Goal: Check status: Check status

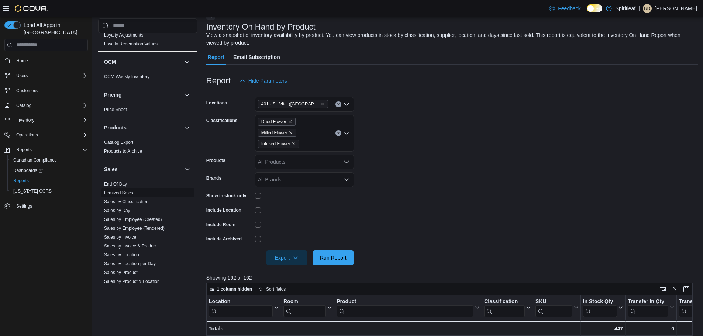
scroll to position [510, 0]
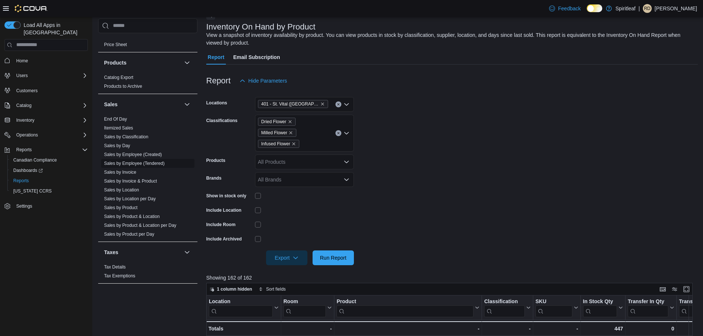
click at [158, 161] on link "Sales by Employee (Tendered)" at bounding box center [134, 163] width 61 height 5
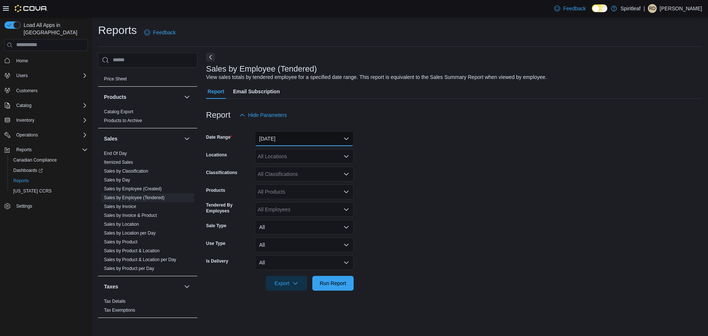
click at [322, 137] on button "[DATE]" at bounding box center [304, 138] width 99 height 15
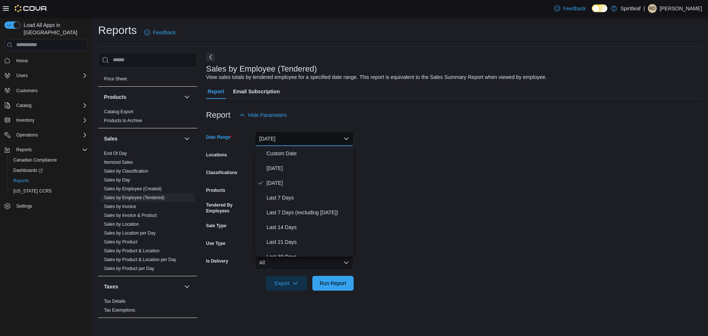
click at [395, 156] on form "Date Range [DATE] Locations All Locations Classifications All Classifications P…" at bounding box center [454, 207] width 496 height 168
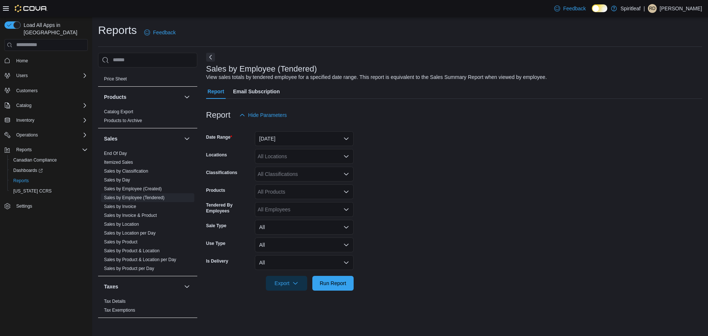
click at [306, 163] on div "All Locations" at bounding box center [304, 156] width 99 height 15
type input "***"
click at [331, 170] on span "402 - [GEOGRAPHIC_DATA] ([GEOGRAPHIC_DATA])" at bounding box center [344, 168] width 125 height 7
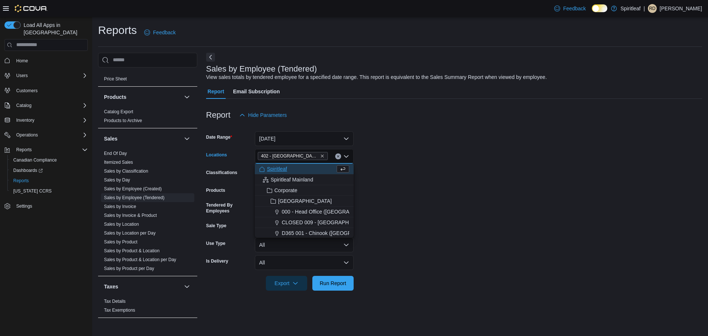
click at [463, 219] on form "Date Range [DATE] Locations 402 - [GEOGRAPHIC_DATA] ([GEOGRAPHIC_DATA]) Combo b…" at bounding box center [454, 207] width 496 height 168
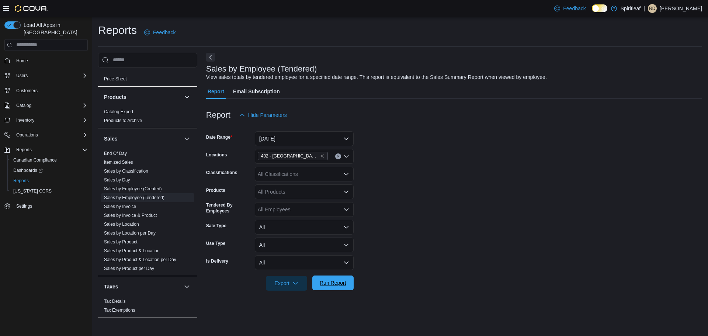
click at [338, 282] on span "Run Report" at bounding box center [333, 282] width 27 height 7
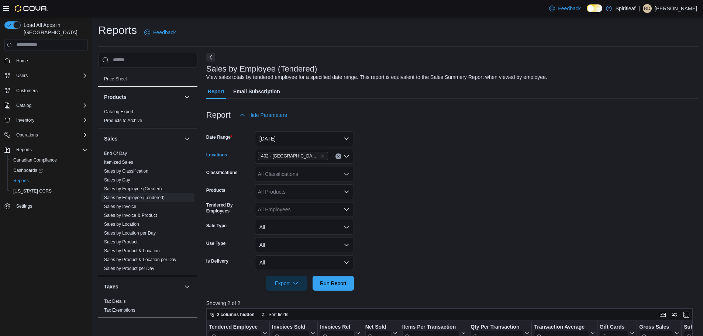
click at [339, 158] on button "Clear input" at bounding box center [338, 156] width 6 height 6
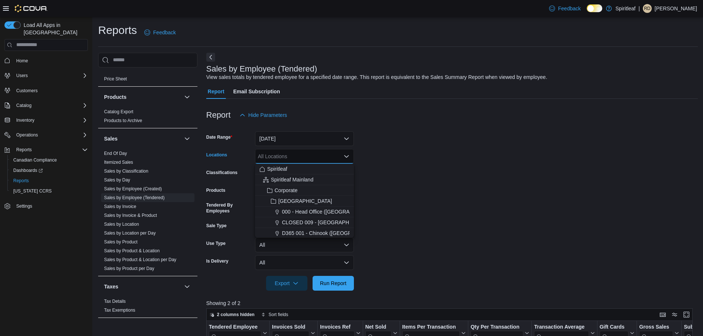
click at [329, 153] on div "All Locations" at bounding box center [304, 156] width 99 height 15
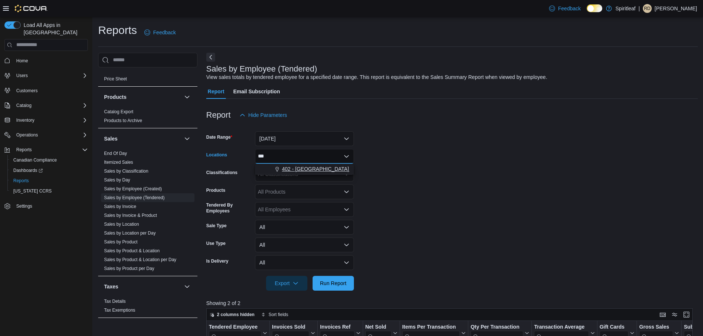
type input "***"
click at [313, 167] on span "402 - [GEOGRAPHIC_DATA] ([GEOGRAPHIC_DATA])" at bounding box center [344, 168] width 125 height 7
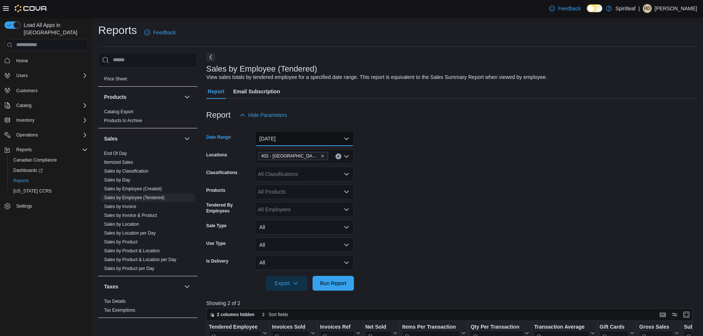
click at [320, 139] on button "[DATE]" at bounding box center [304, 138] width 99 height 15
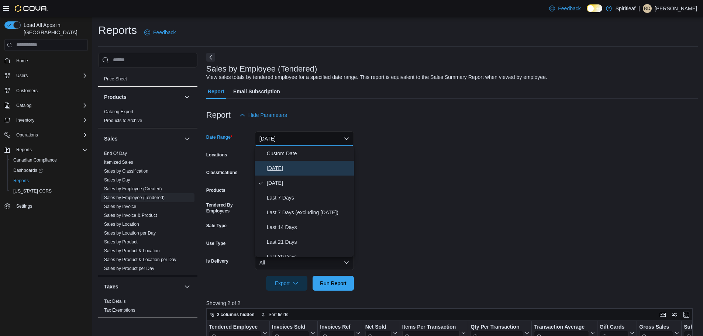
click at [283, 165] on span "[DATE]" at bounding box center [309, 168] width 84 height 9
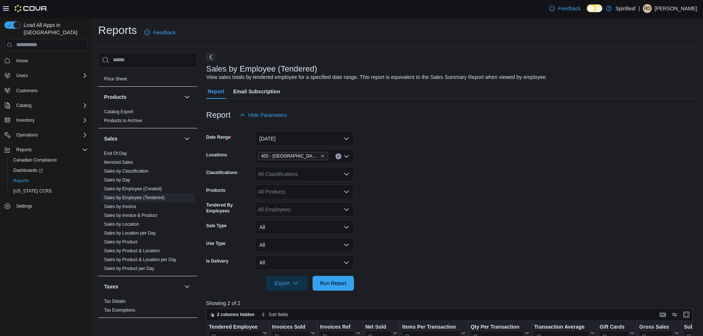
click at [410, 175] on form "Date Range [DATE] Locations 402 - [GEOGRAPHIC_DATA] ([GEOGRAPHIC_DATA]) Classif…" at bounding box center [451, 207] width 491 height 168
click at [337, 282] on span "Run Report" at bounding box center [333, 282] width 27 height 7
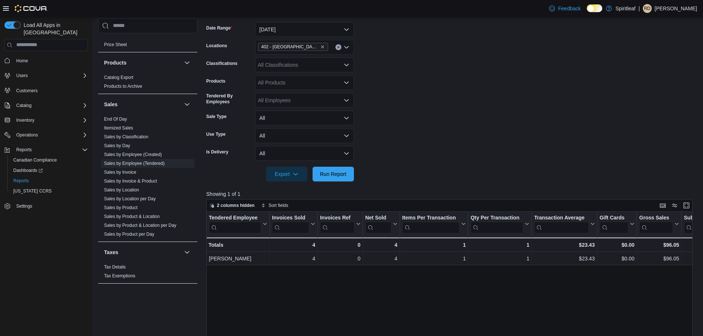
scroll to position [37, 0]
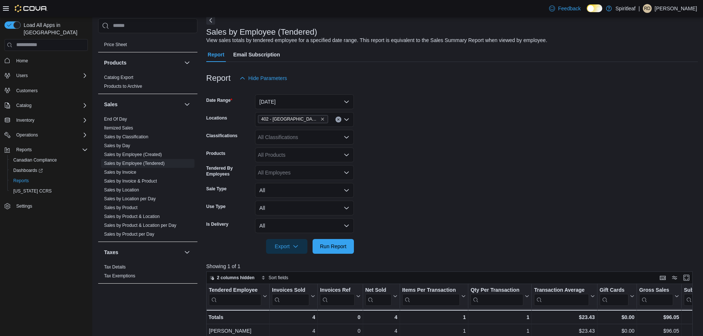
click at [341, 119] on button "Clear input" at bounding box center [338, 120] width 6 height 6
